Goal: Task Accomplishment & Management: Manage account settings

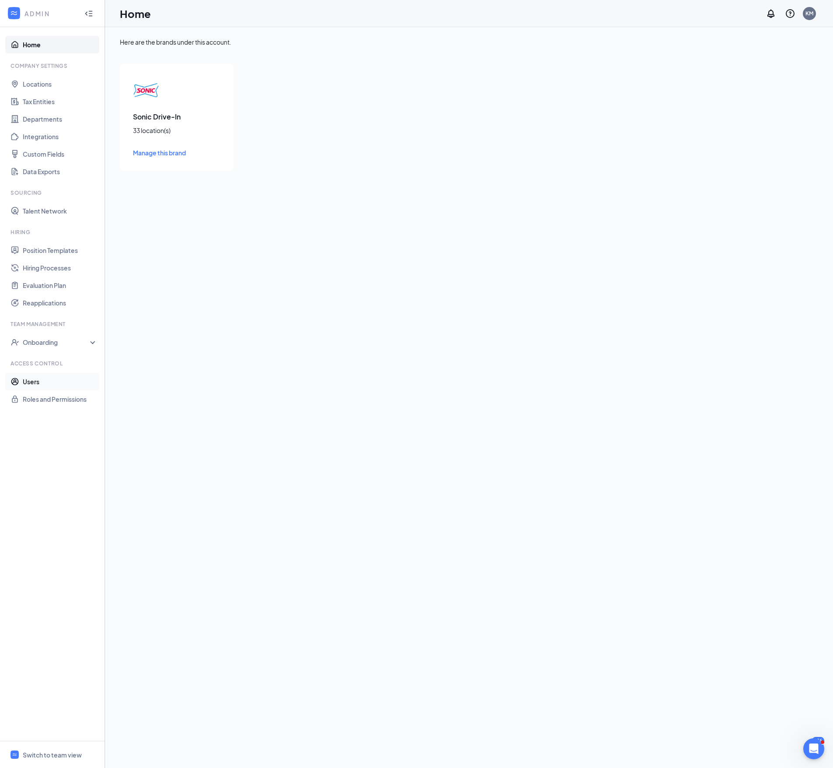
click at [32, 384] on link "Users" at bounding box center [60, 381] width 75 height 17
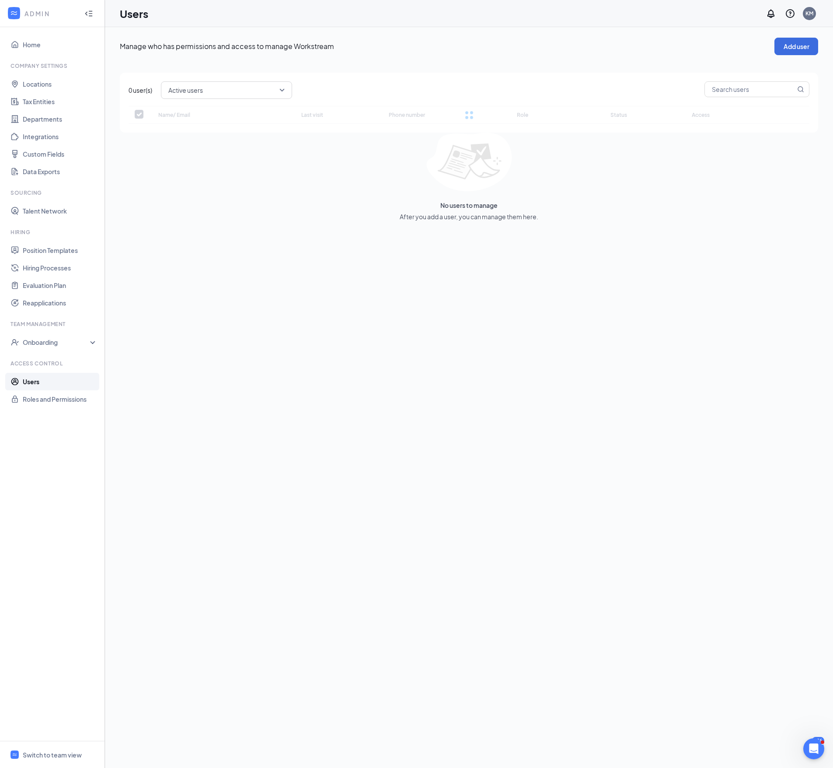
checkbox input "false"
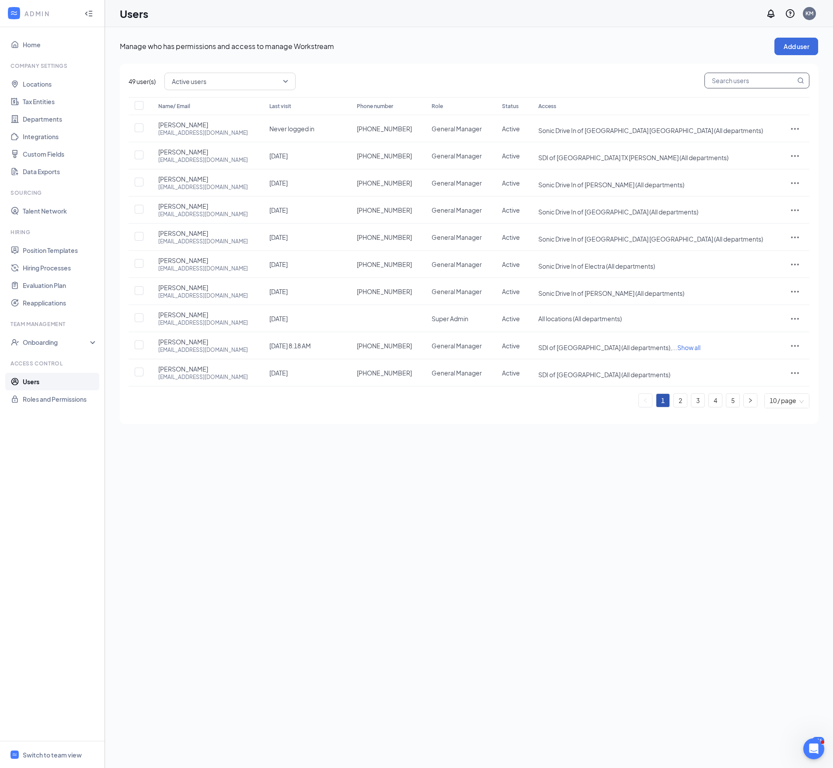
click at [744, 87] on input "text" at bounding box center [750, 80] width 91 height 15
type input "BRAN"
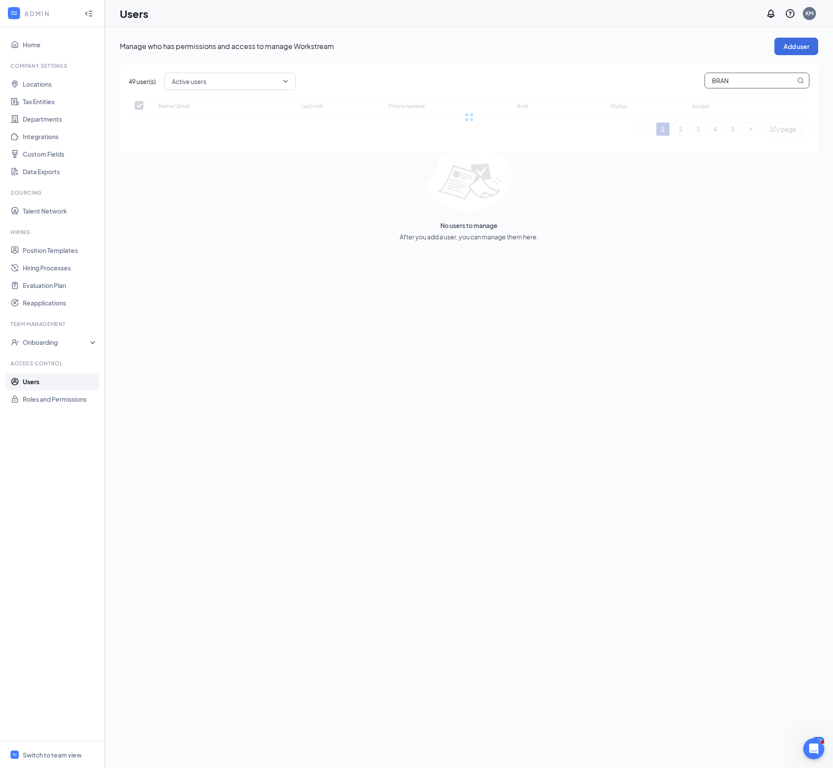
checkbox input "false"
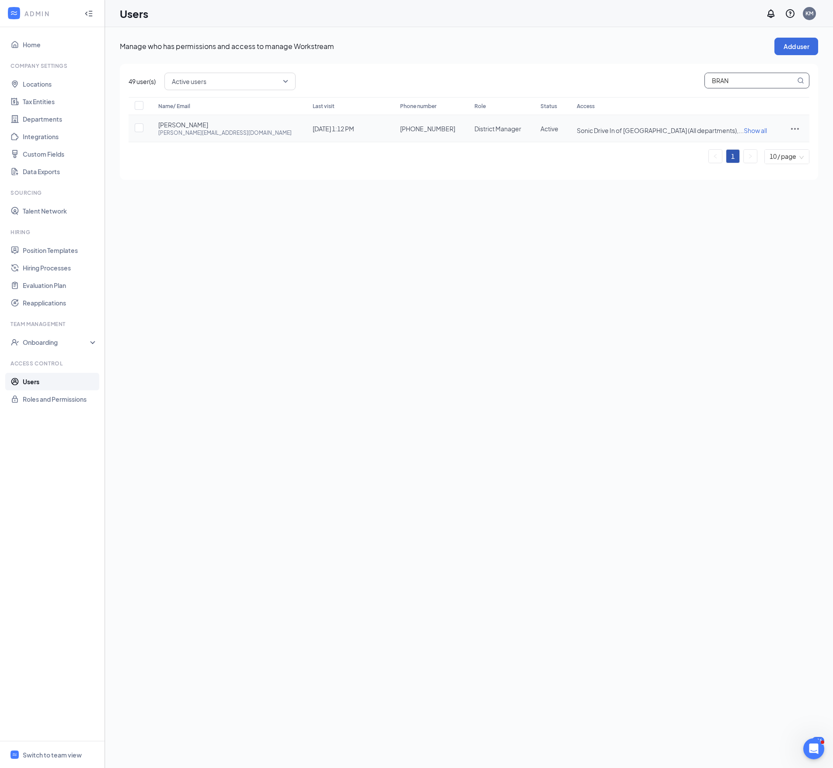
type input "BRAN"
click at [794, 131] on icon "ActionsIcon" at bounding box center [795, 128] width 10 height 10
click at [759, 146] on span "Edit user" at bounding box center [751, 147] width 25 height 8
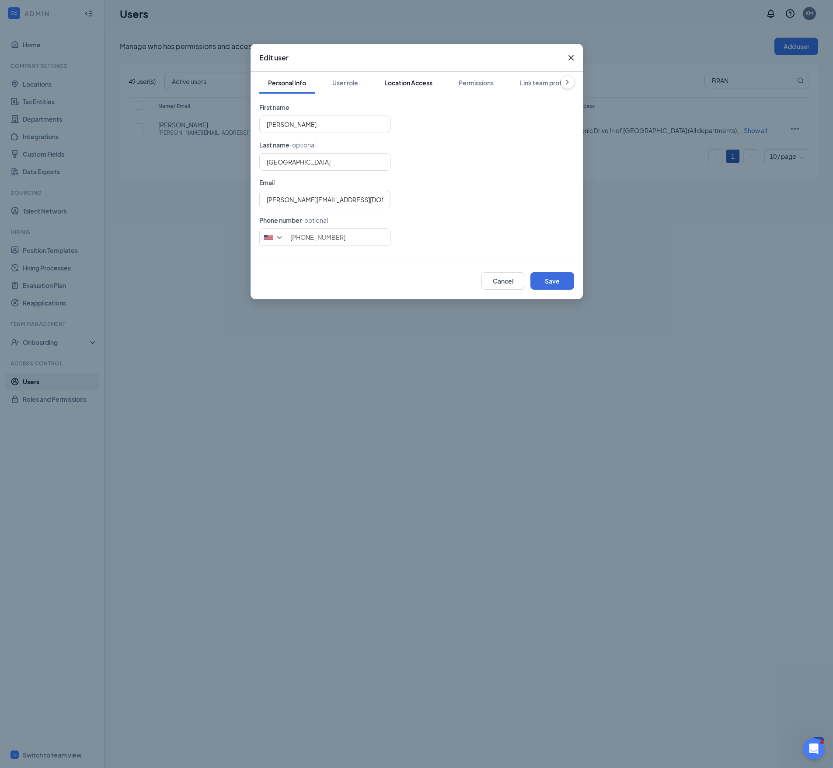
click at [412, 82] on div "Location Access" at bounding box center [409, 82] width 48 height 9
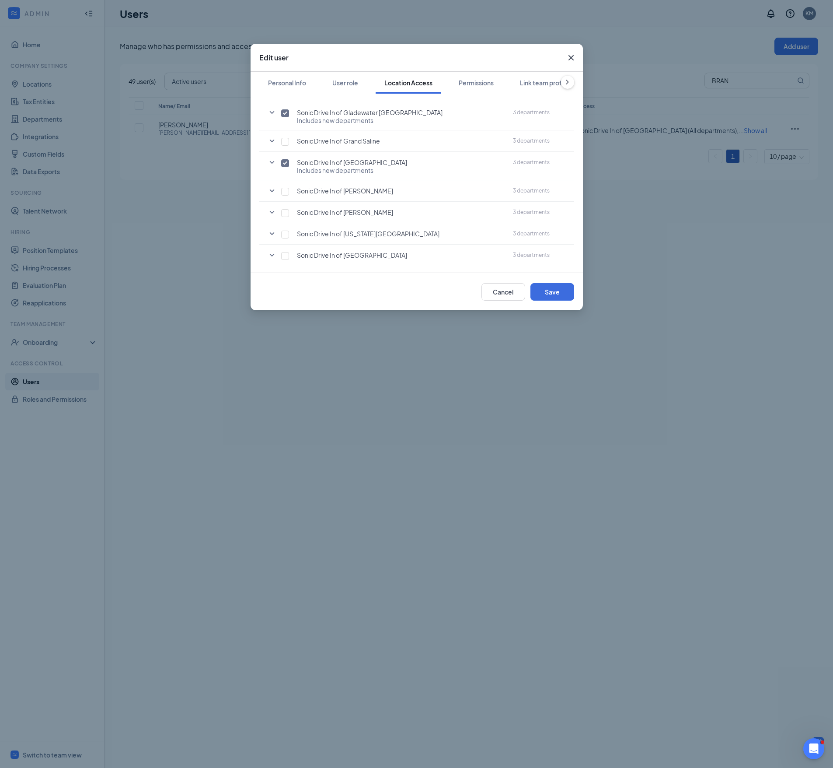
scroll to position [394, 0]
click at [285, 211] on input "checkbox" at bounding box center [285, 212] width 8 height 8
checkbox input "true"
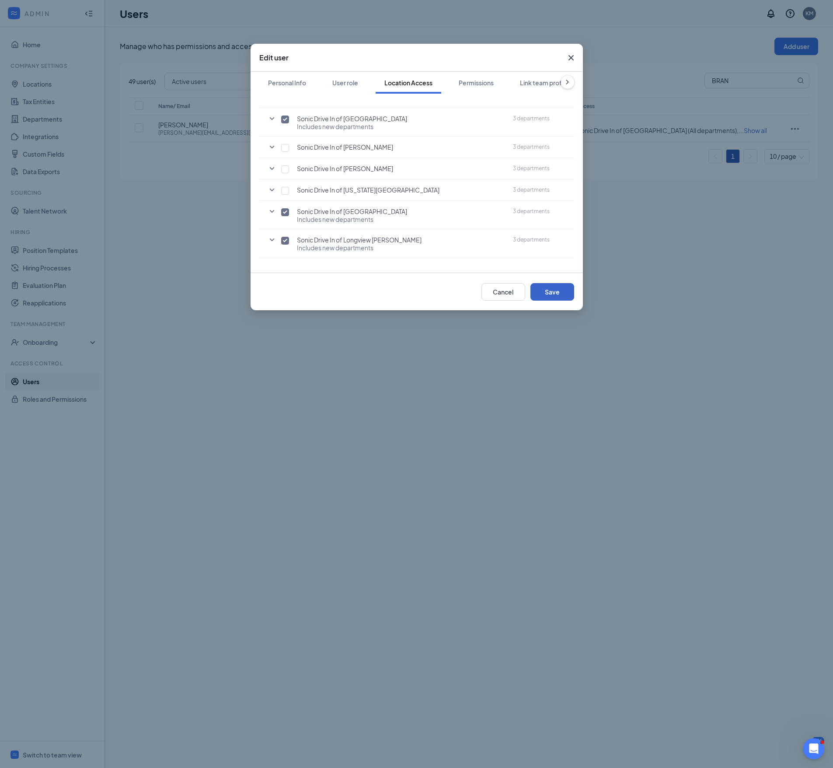
click at [555, 292] on button "Save" at bounding box center [553, 291] width 44 height 17
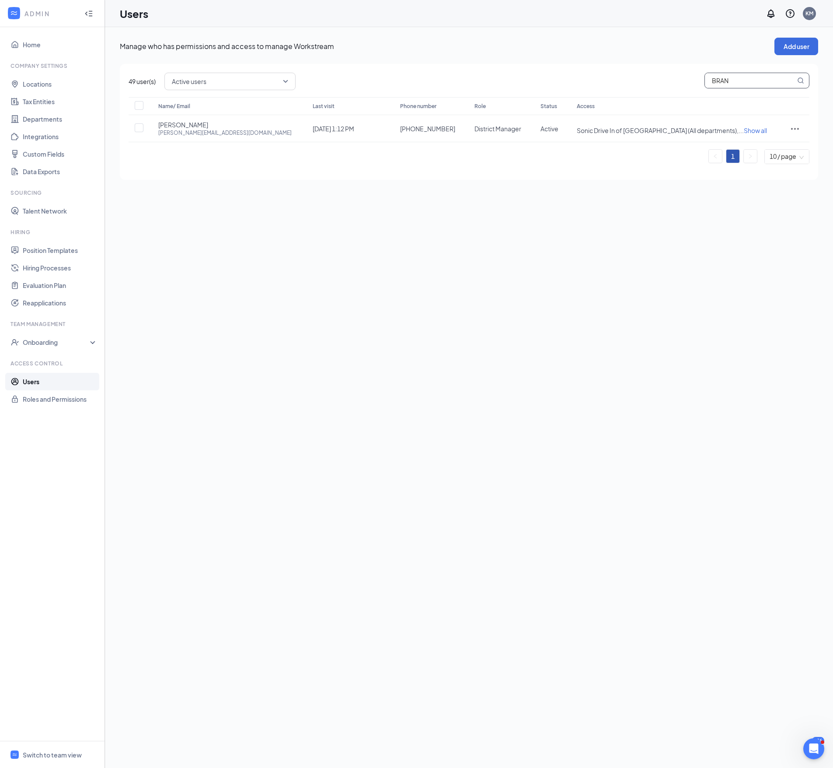
drag, startPoint x: 732, startPoint y: 81, endPoint x: 620, endPoint y: 73, distance: 112.3
click at [620, 73] on div "Active users BRAN" at bounding box center [486, 81] width 645 height 17
type input "[PERSON_NAME]"
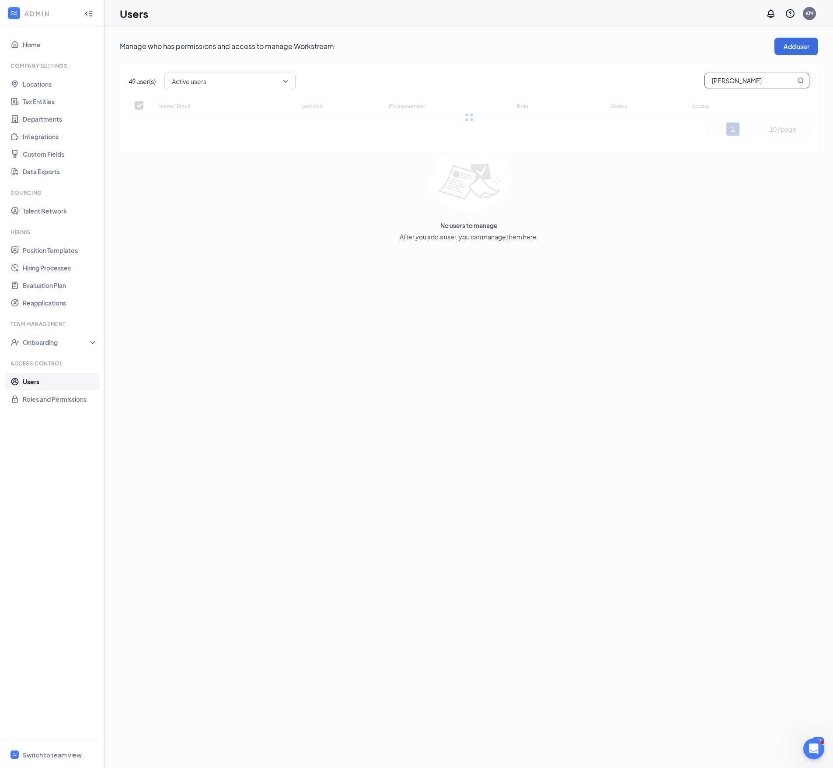
checkbox input "false"
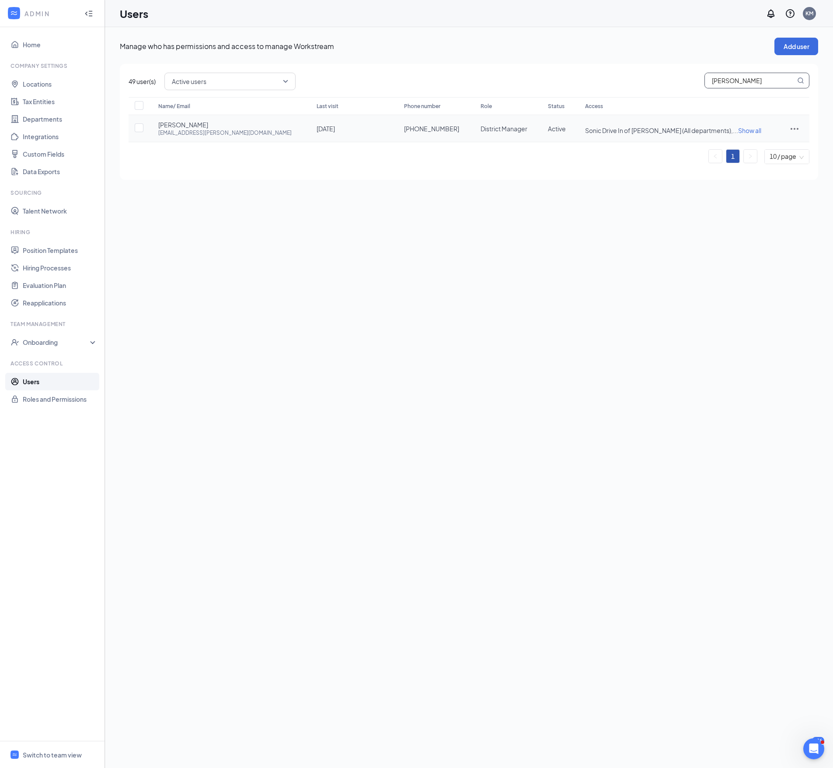
type input "[PERSON_NAME]"
click at [793, 129] on icon "ActionsIcon" at bounding box center [795, 129] width 8 height 2
click at [766, 150] on span "Edit user" at bounding box center [766, 147] width 54 height 10
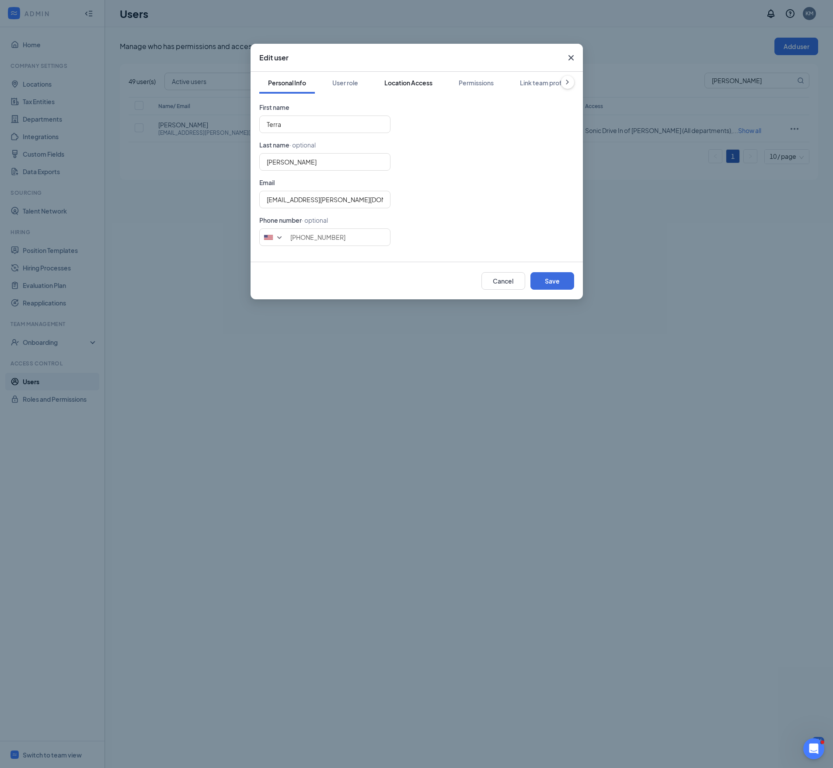
click at [395, 84] on div "Location Access" at bounding box center [409, 82] width 48 height 9
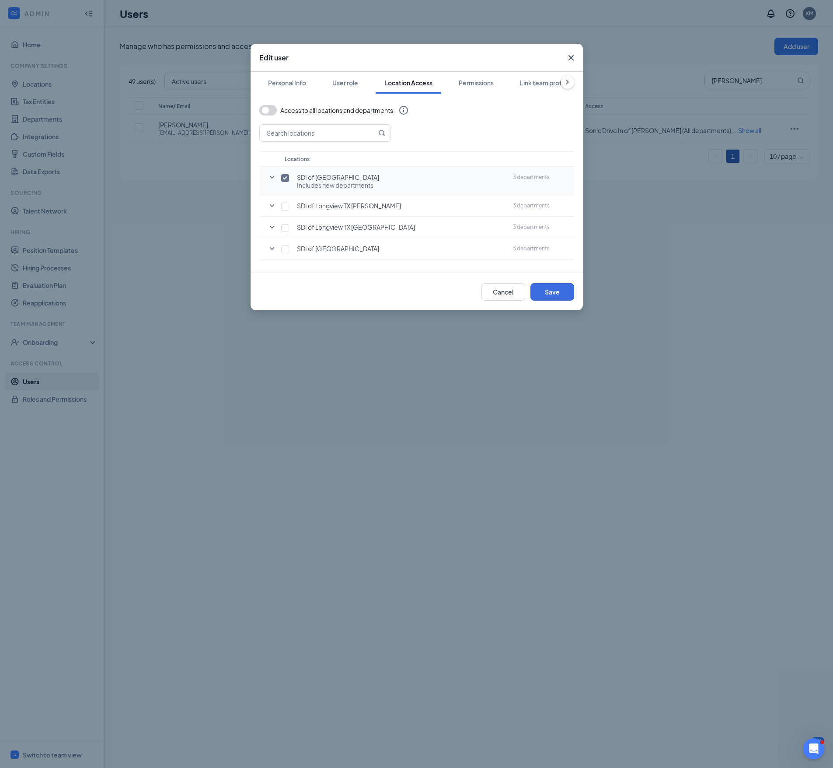
click at [283, 178] on input "checkbox" at bounding box center [285, 178] width 8 height 8
checkbox input "false"
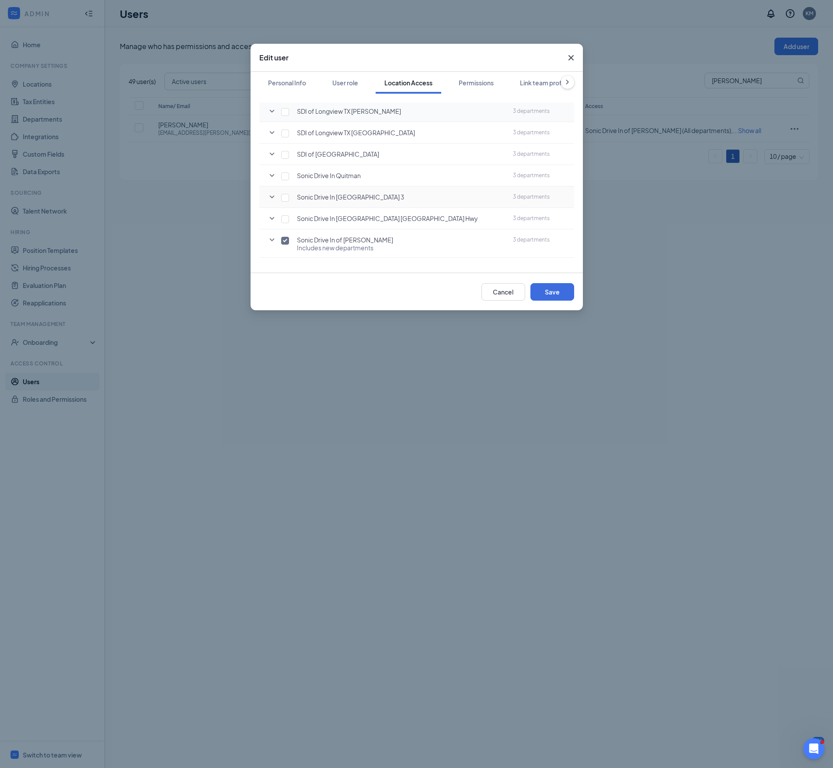
scroll to position [131, 0]
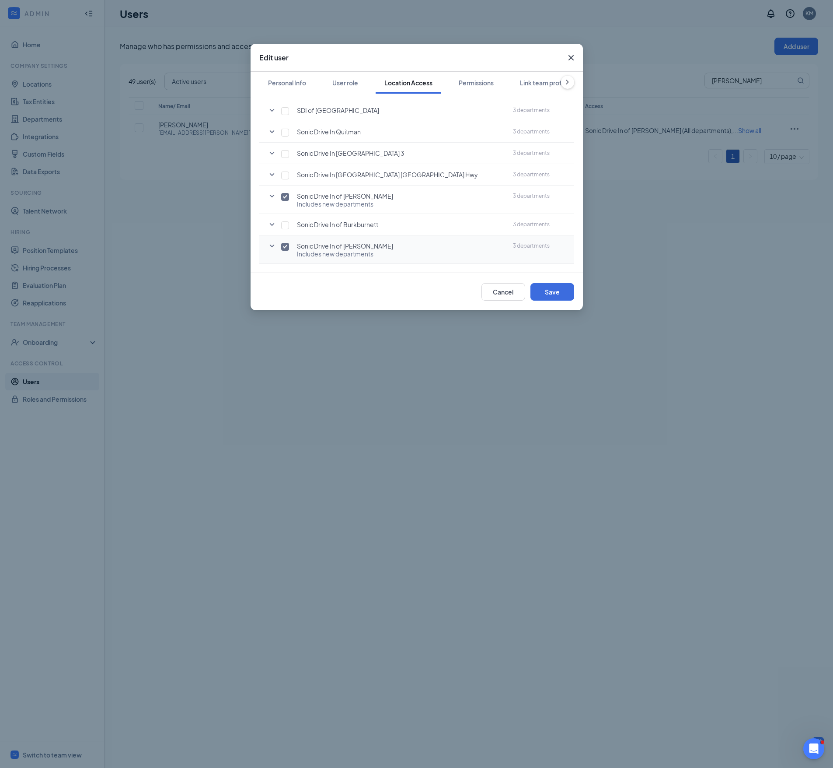
click at [285, 248] on input "checkbox" at bounding box center [285, 247] width 8 height 8
checkbox input "false"
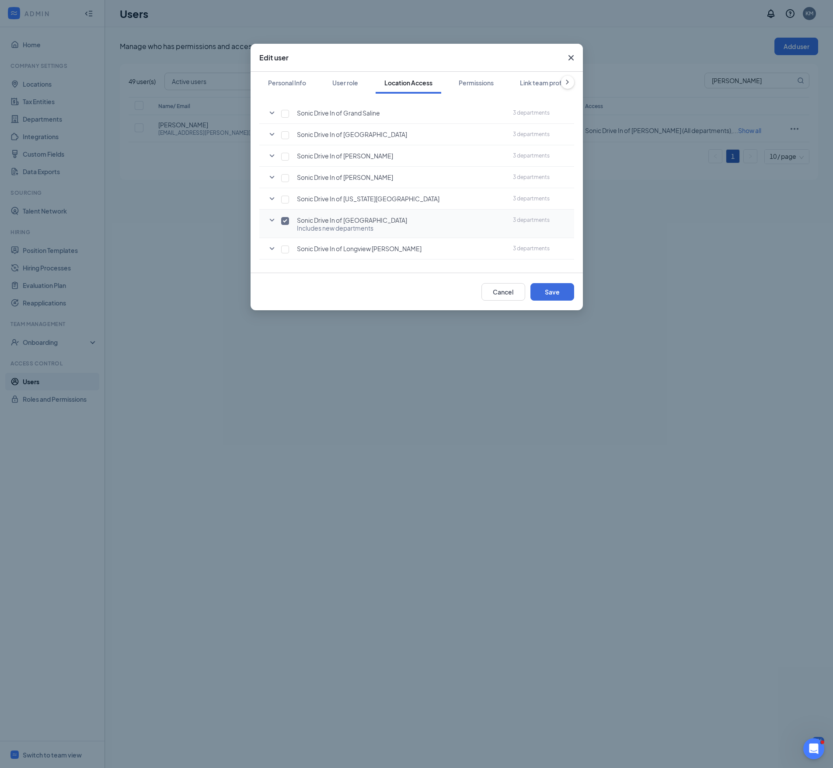
click at [285, 220] on input "checkbox" at bounding box center [285, 221] width 8 height 8
checkbox input "false"
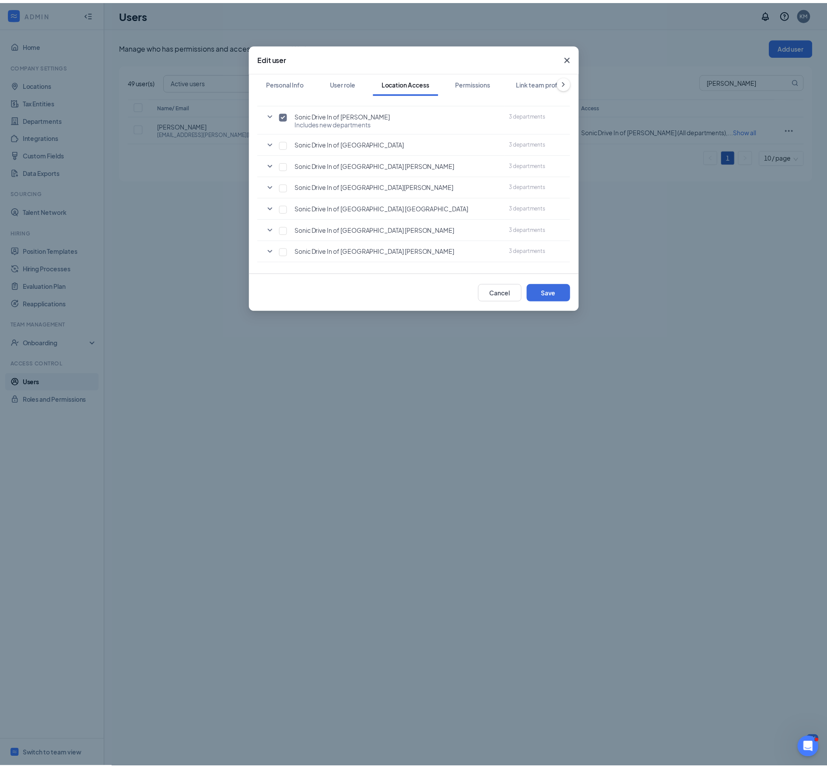
scroll to position [631, 0]
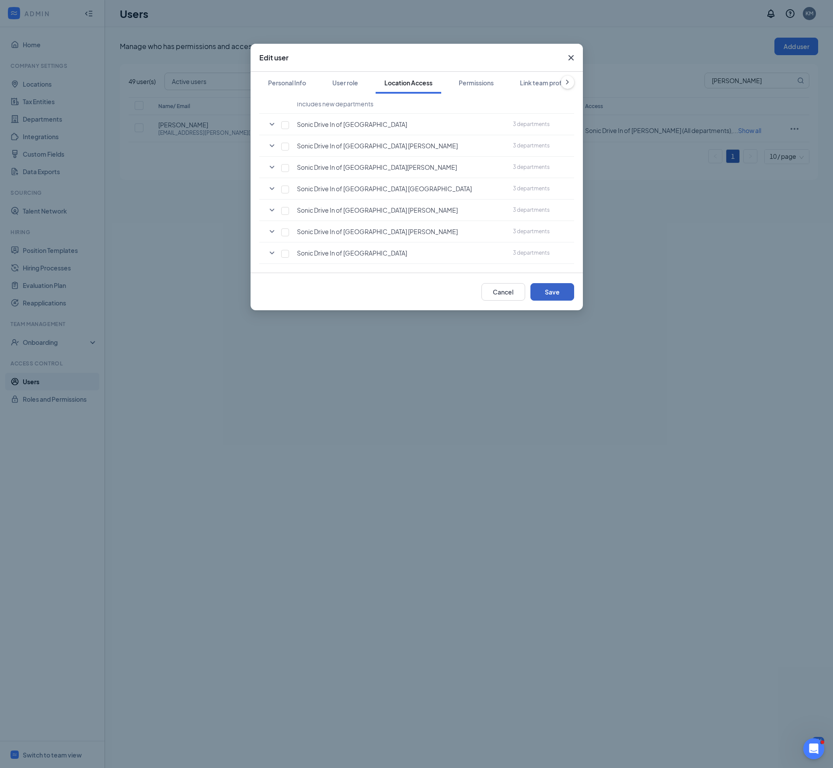
click at [553, 290] on button "Save" at bounding box center [553, 291] width 44 height 17
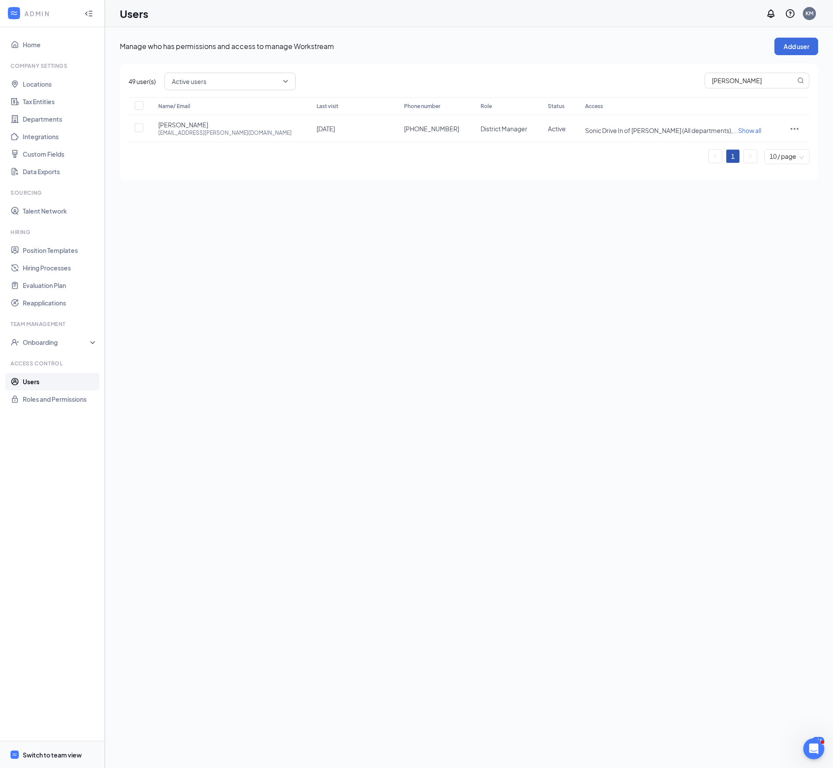
click at [52, 759] on span "Switch to team view" at bounding box center [60, 754] width 75 height 27
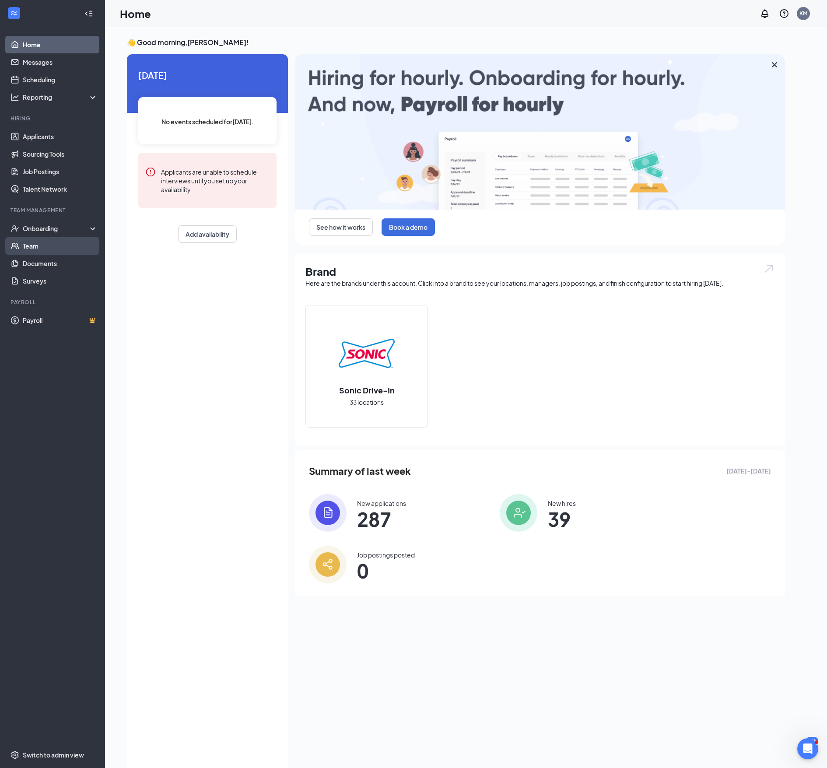
click at [37, 248] on link "Team" at bounding box center [60, 245] width 75 height 17
